Goal: Transaction & Acquisition: Purchase product/service

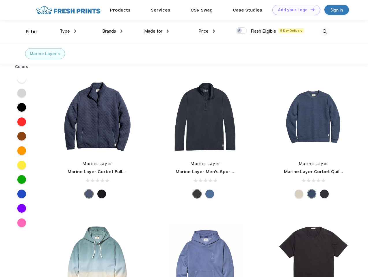
scroll to position [0, 0]
click at [294, 10] on link "Add your Logo Design Tool" at bounding box center [296, 10] width 48 height 10
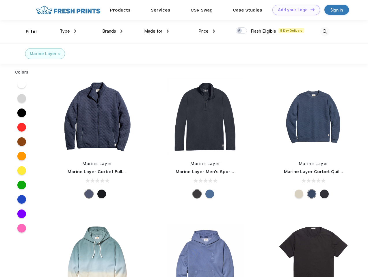
click at [0, 0] on div "Design Tool" at bounding box center [0, 0] width 0 height 0
click at [310, 10] on link "Add your Logo Design Tool" at bounding box center [296, 10] width 48 height 10
click at [28, 31] on div "Filter" at bounding box center [32, 31] width 12 height 7
click at [68, 31] on span "Type" at bounding box center [65, 31] width 10 height 5
click at [112, 31] on span "Brands" at bounding box center [109, 31] width 14 height 5
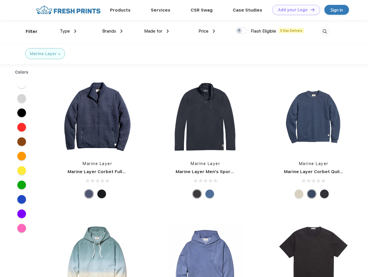
click at [156, 31] on span "Made for" at bounding box center [153, 31] width 18 height 5
click at [207, 31] on span "Price" at bounding box center [203, 31] width 10 height 5
click at [241, 31] on div at bounding box center [240, 30] width 11 height 6
click at [239, 31] on input "checkbox" at bounding box center [237, 29] width 4 height 4
click at [324, 31] on img at bounding box center [325, 32] width 10 height 10
